Goal: Information Seeking & Learning: Learn about a topic

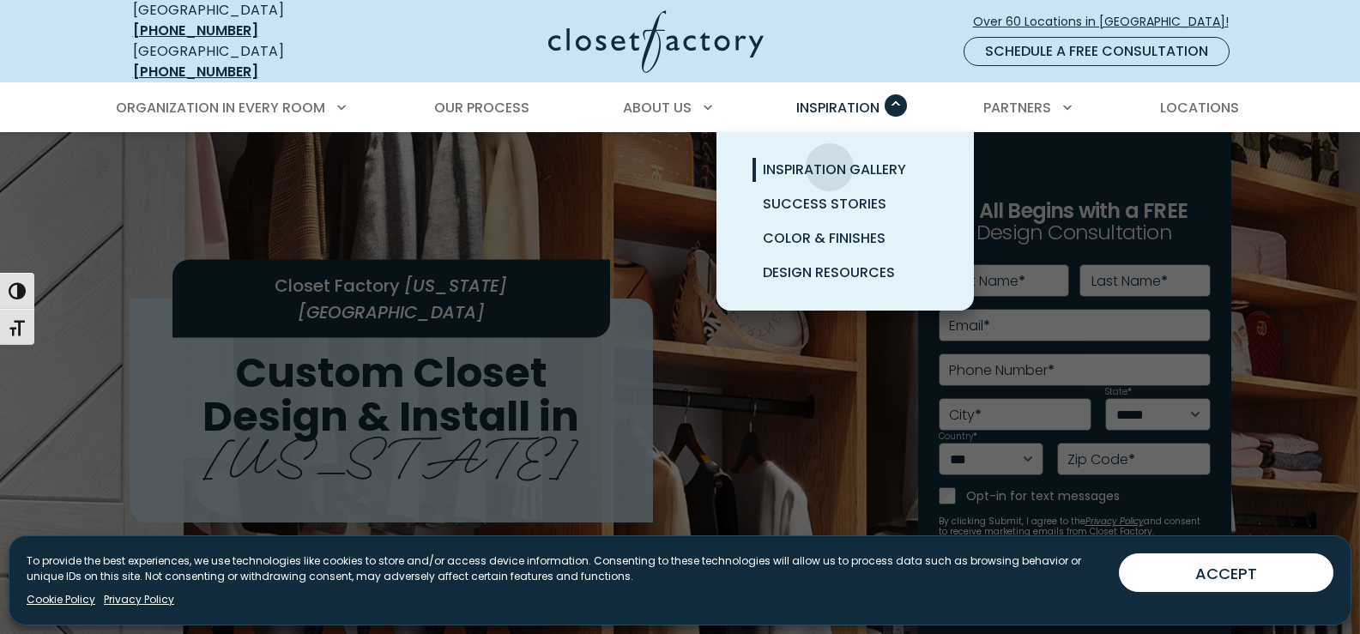
click at [830, 160] on span "Inspiration Gallery" at bounding box center [834, 170] width 143 height 20
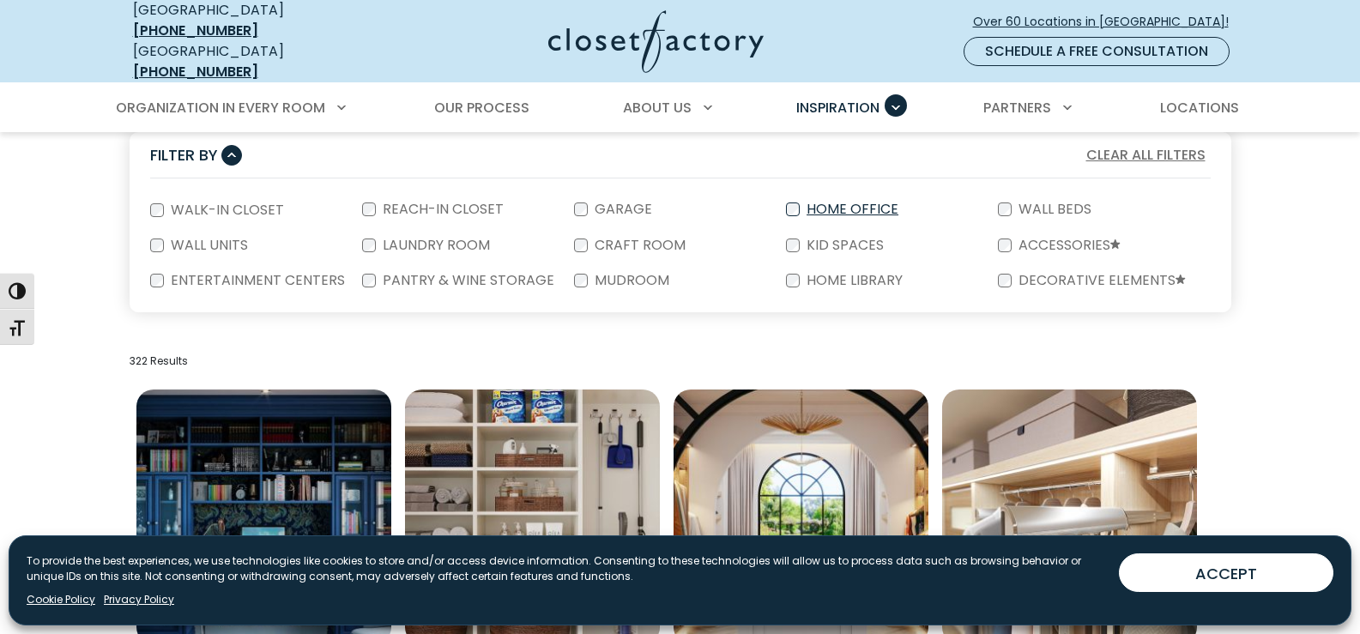
click at [842, 203] on label "Home Office" at bounding box center [851, 210] width 102 height 14
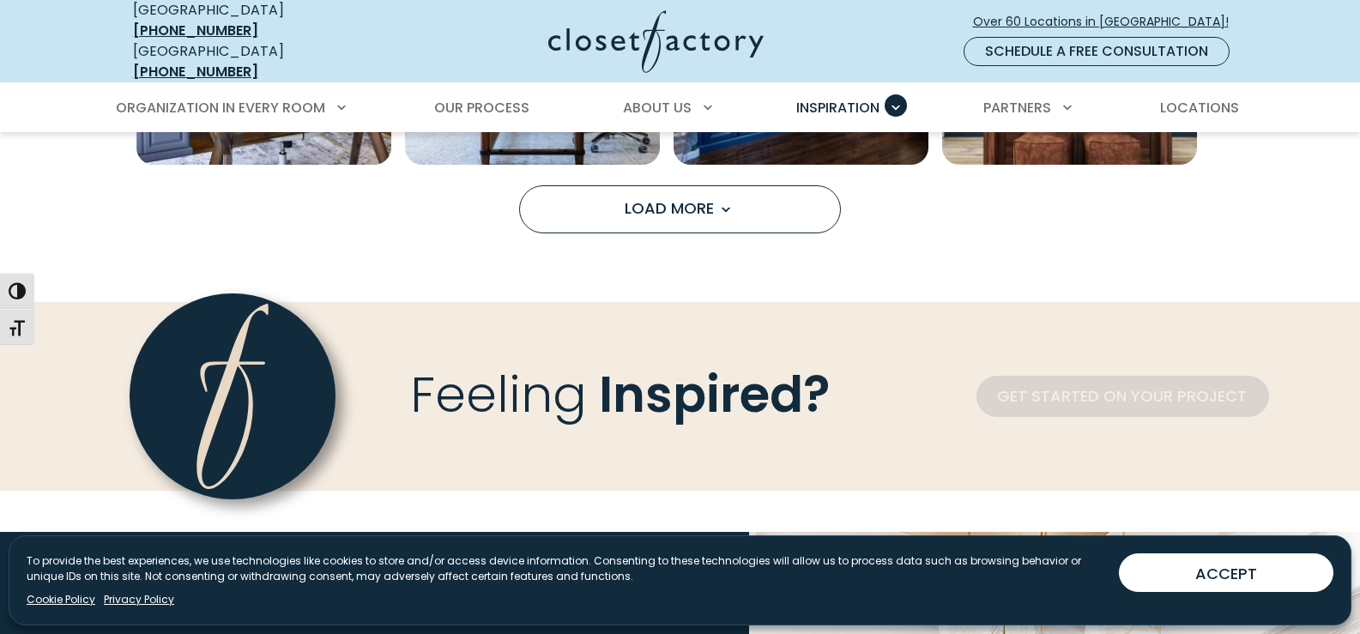
scroll to position [1630, 0]
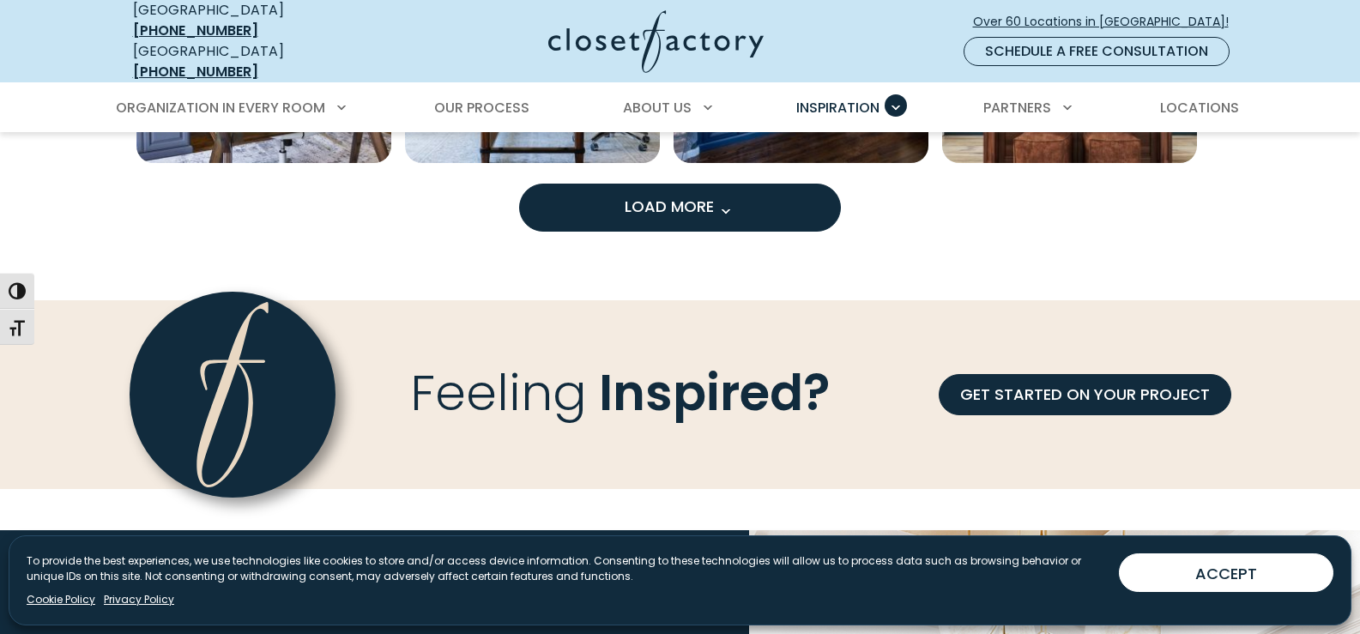
click at [695, 196] on span "Load More" at bounding box center [681, 206] width 112 height 21
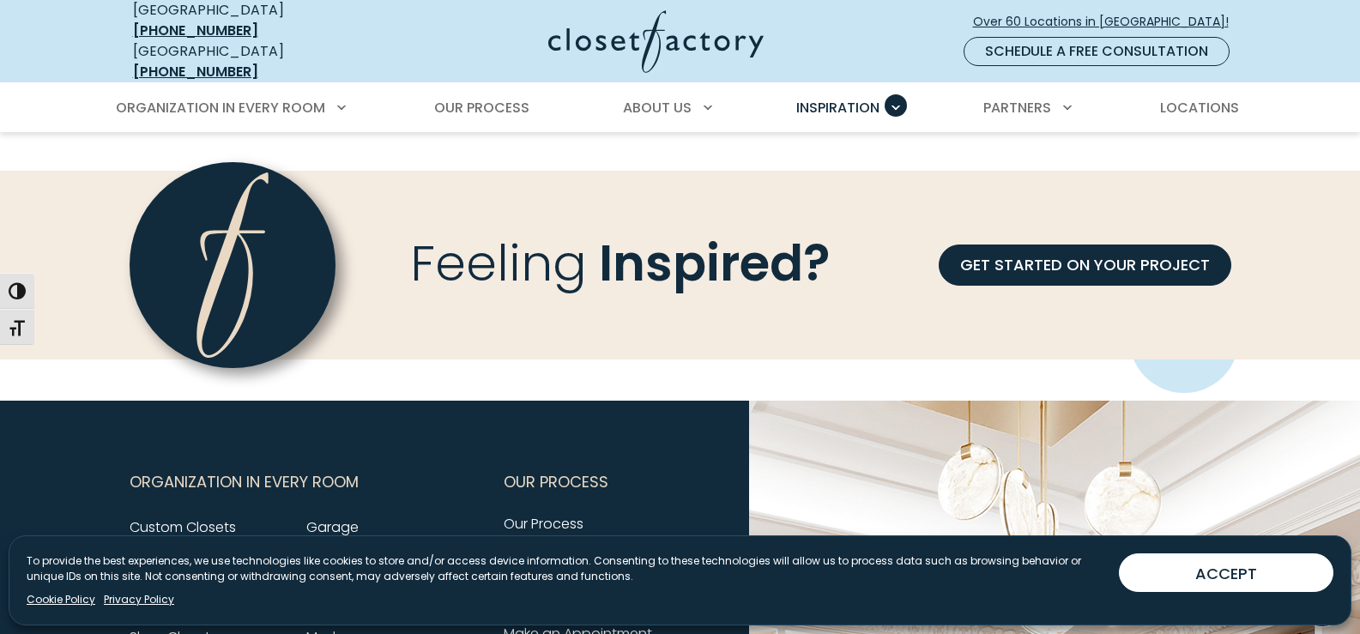
scroll to position [1974, 0]
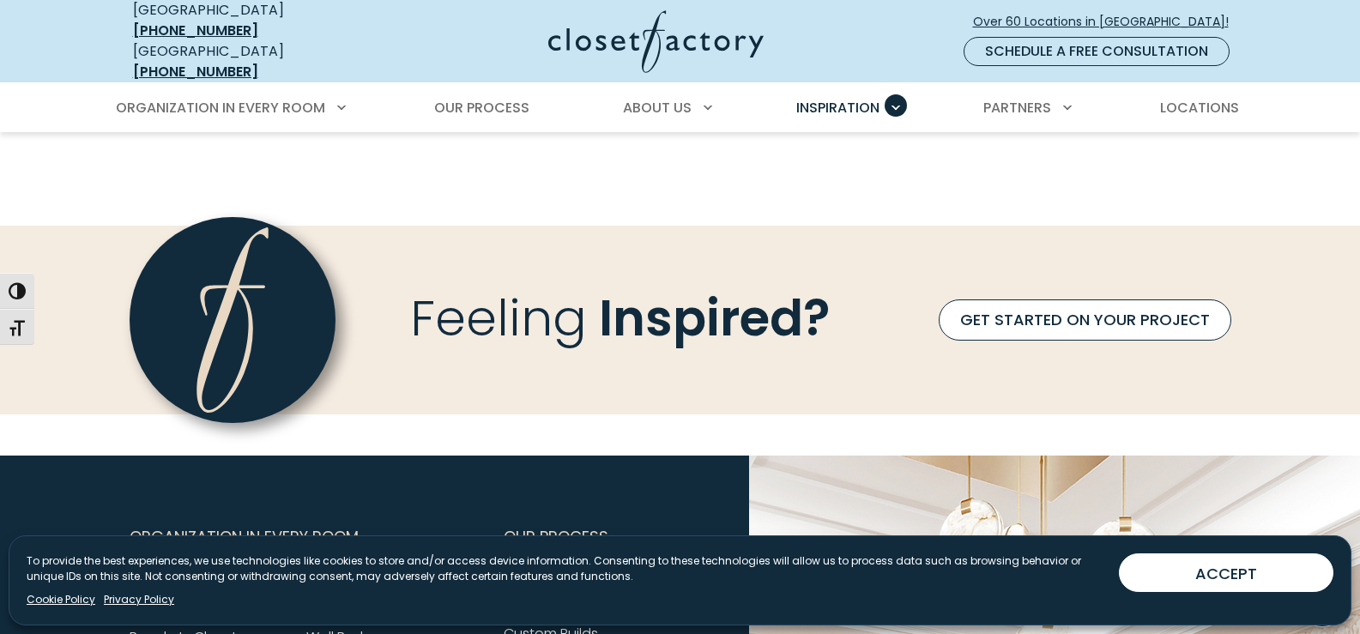
click at [1094, 299] on link "GET STARTED ON YOUR PROJECT" at bounding box center [1085, 319] width 293 height 41
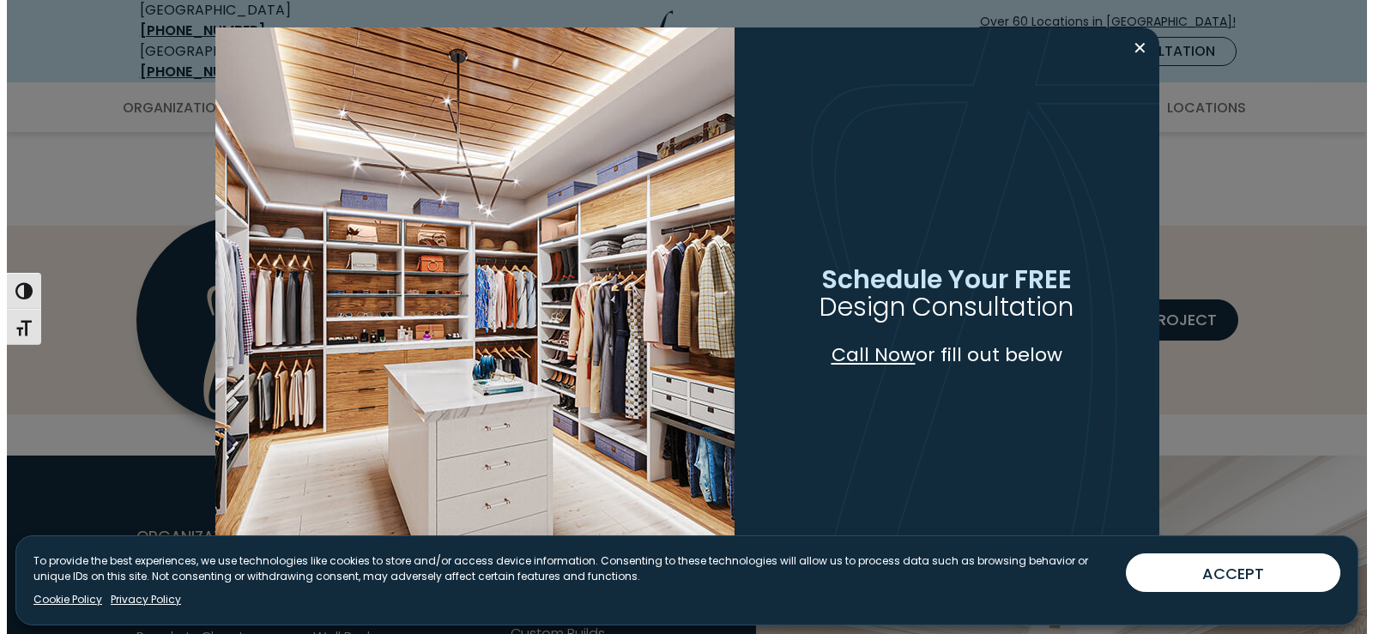
scroll to position [1975, 0]
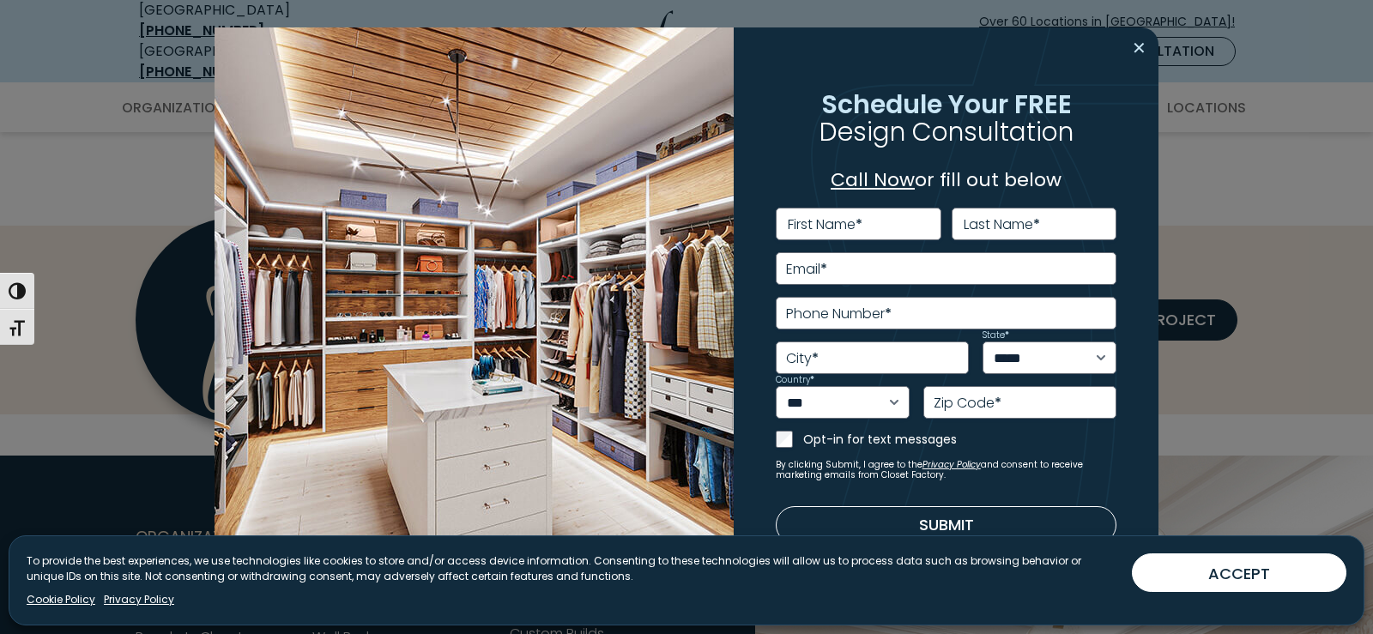
click at [1143, 47] on button "Close modal" at bounding box center [1139, 47] width 25 height 27
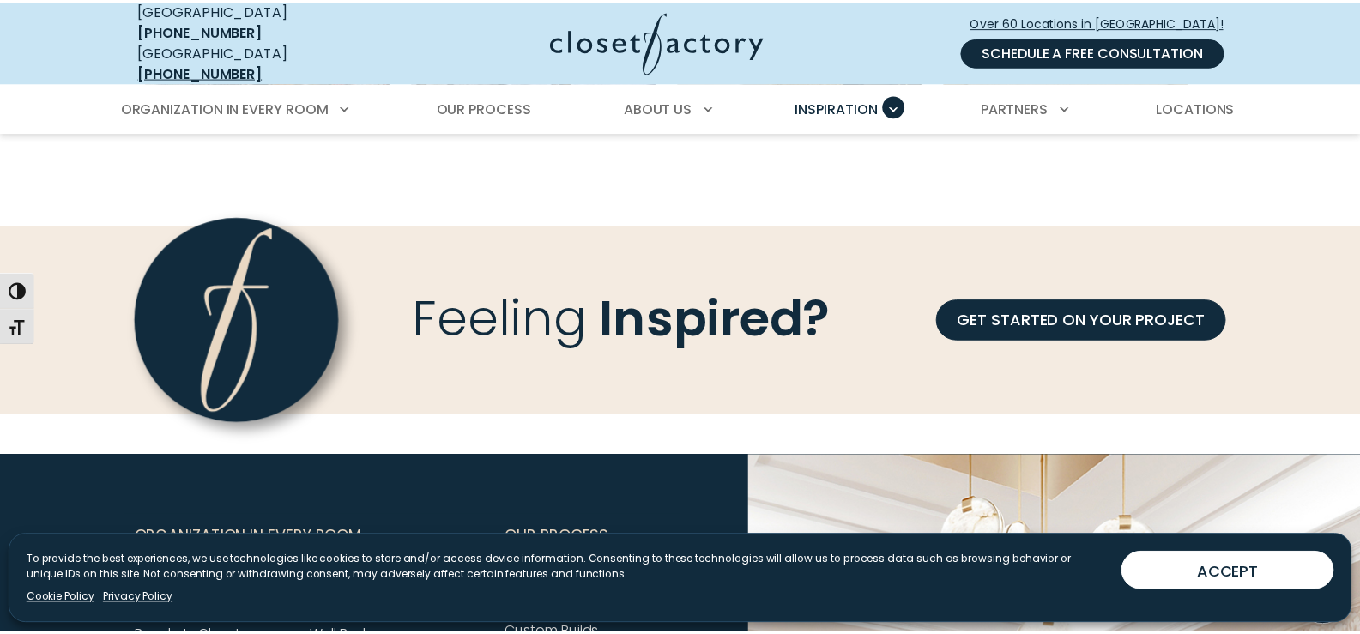
scroll to position [1974, 0]
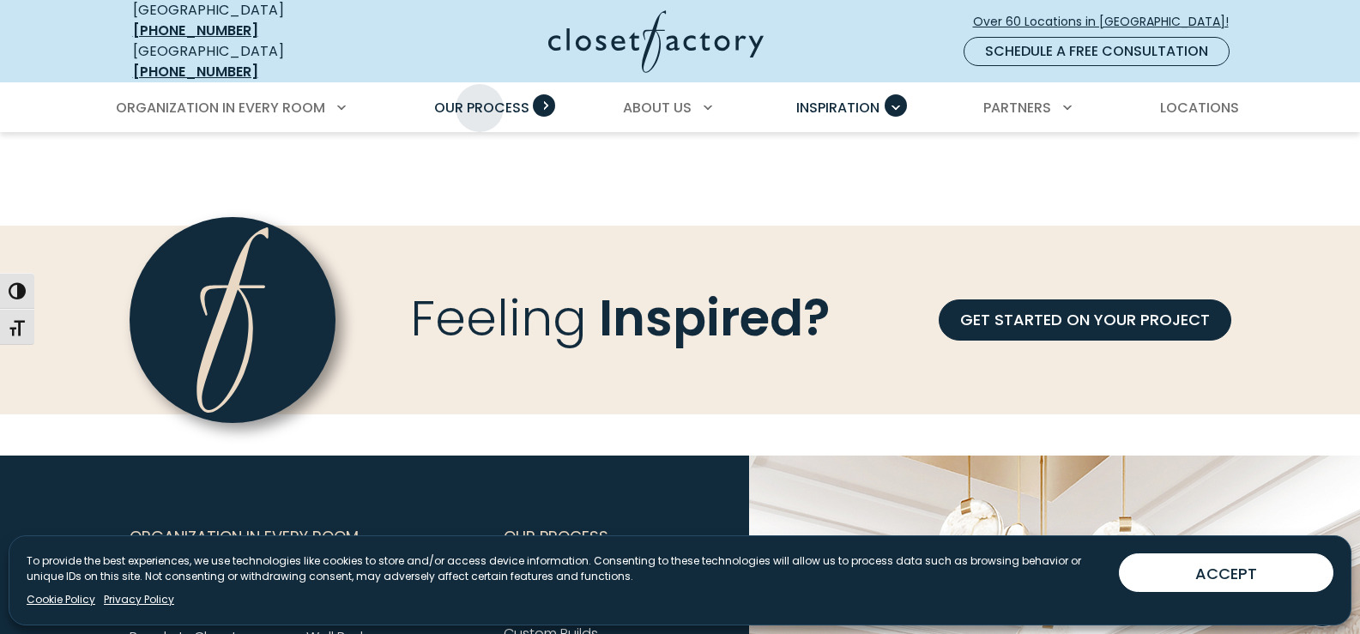
click at [480, 98] on span "Our Process" at bounding box center [481, 108] width 95 height 20
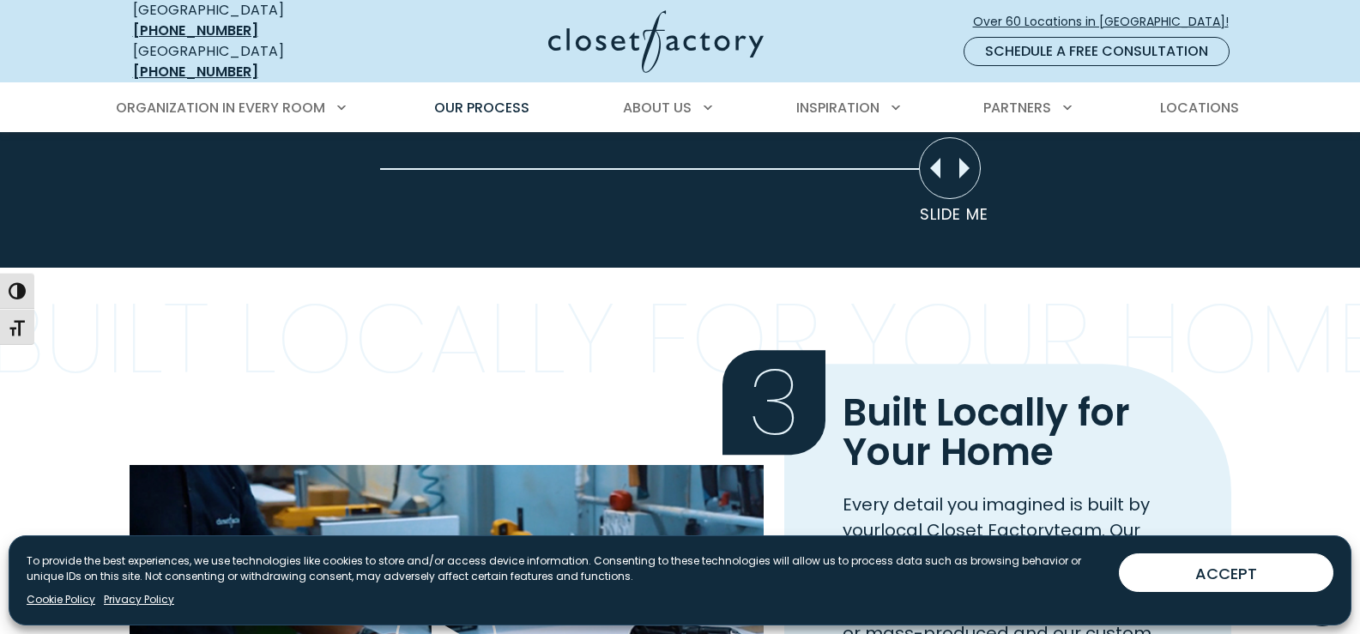
scroll to position [1201, 0]
